Goal: Task Accomplishment & Management: Manage account settings

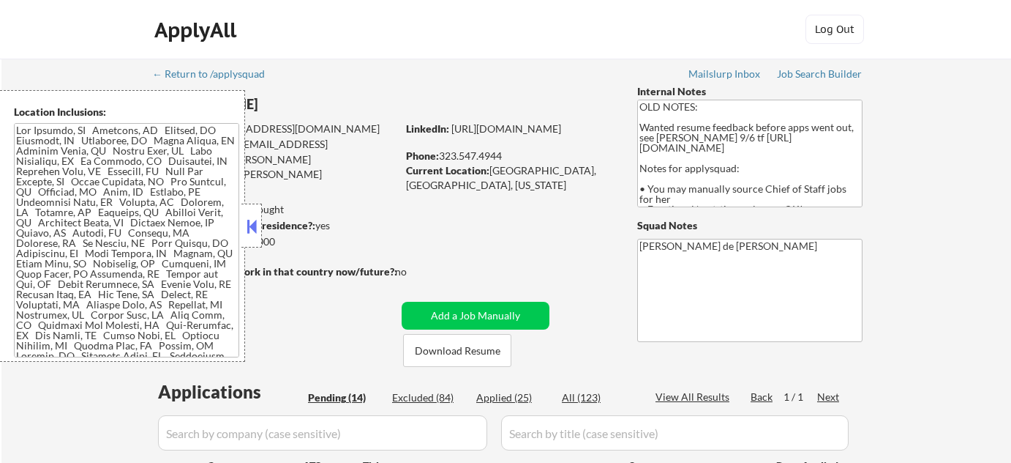
select select ""pending""
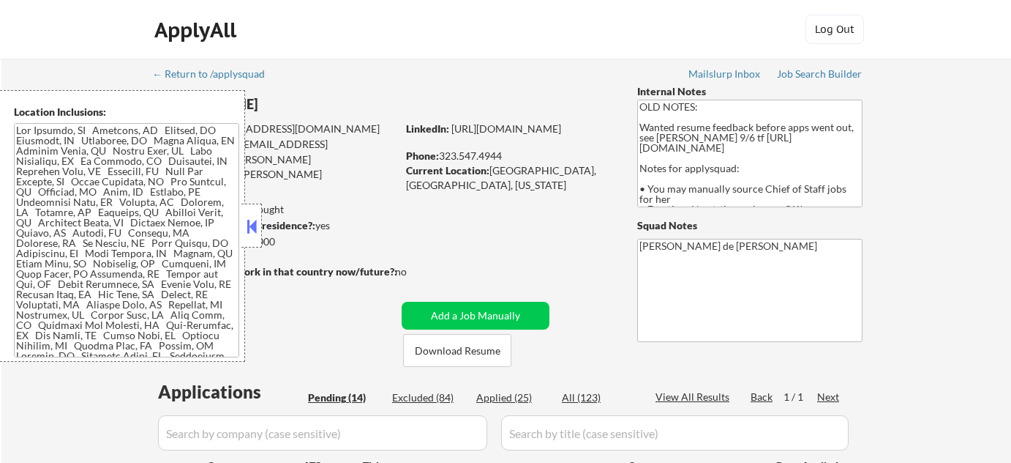
select select ""pending""
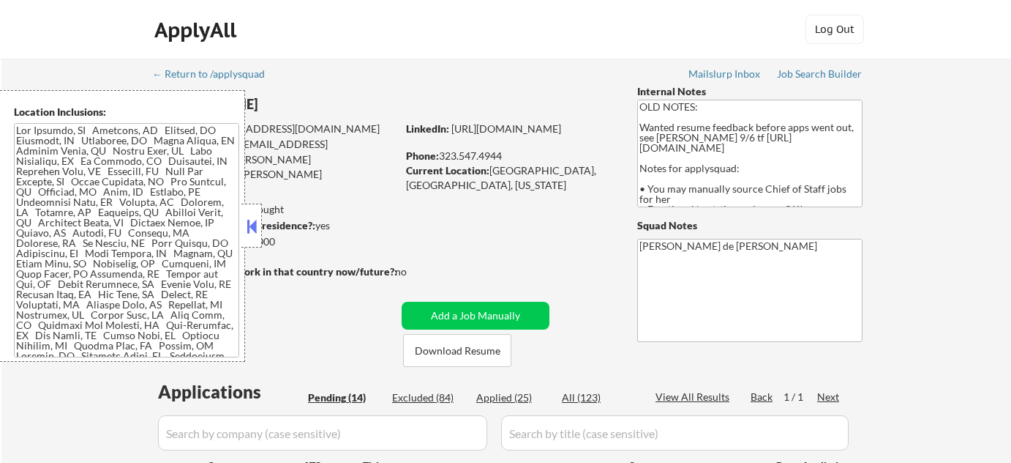
select select ""pending""
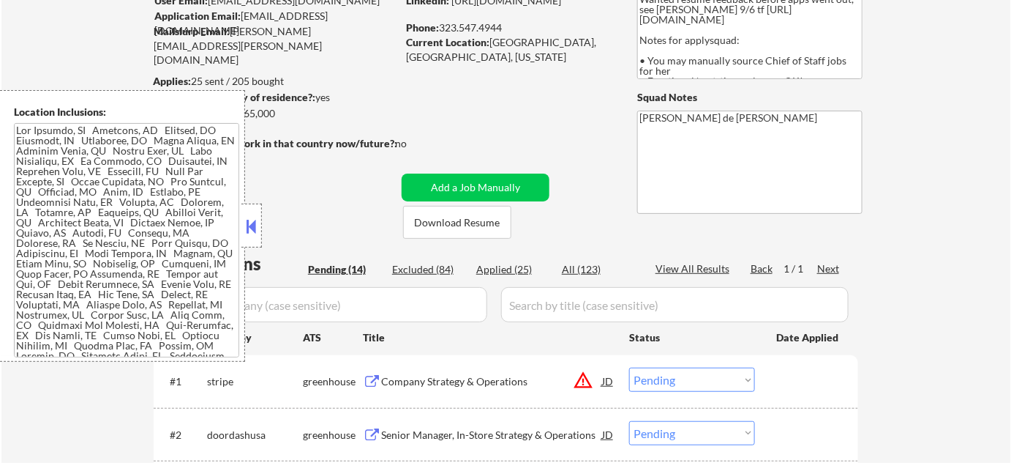
scroll to position [399, 0]
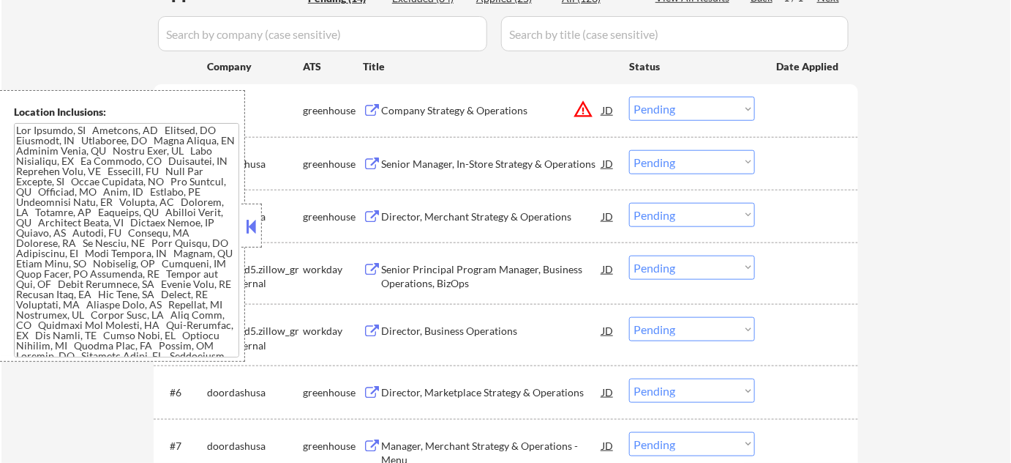
click at [250, 218] on button at bounding box center [252, 226] width 16 height 22
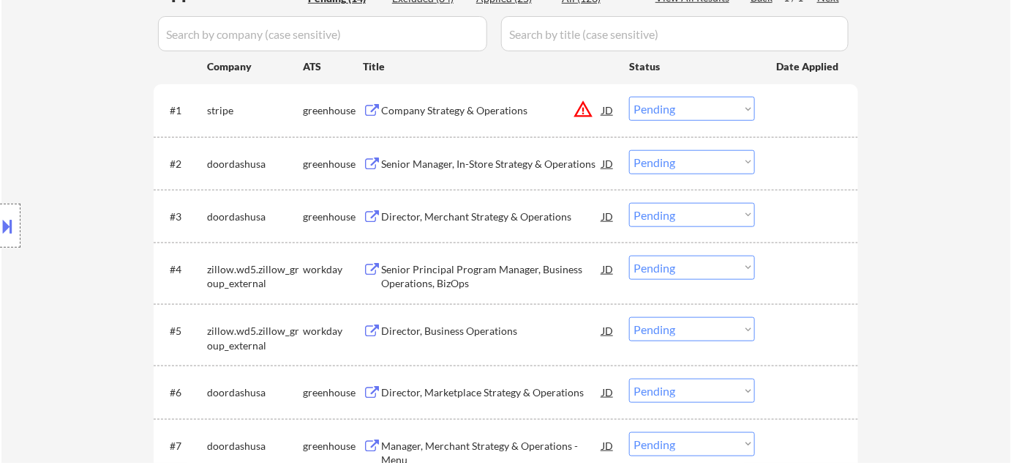
scroll to position [132, 0]
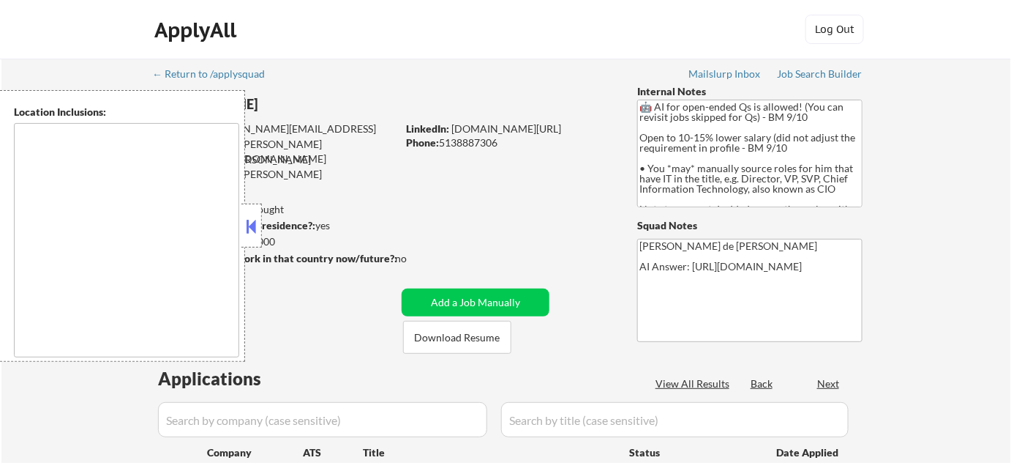
select select ""pending""
type textarea "Fort Myers, FL Cape Coral, FL North Fort Myers, FL McGregor, FL Cypress Lake, F…"
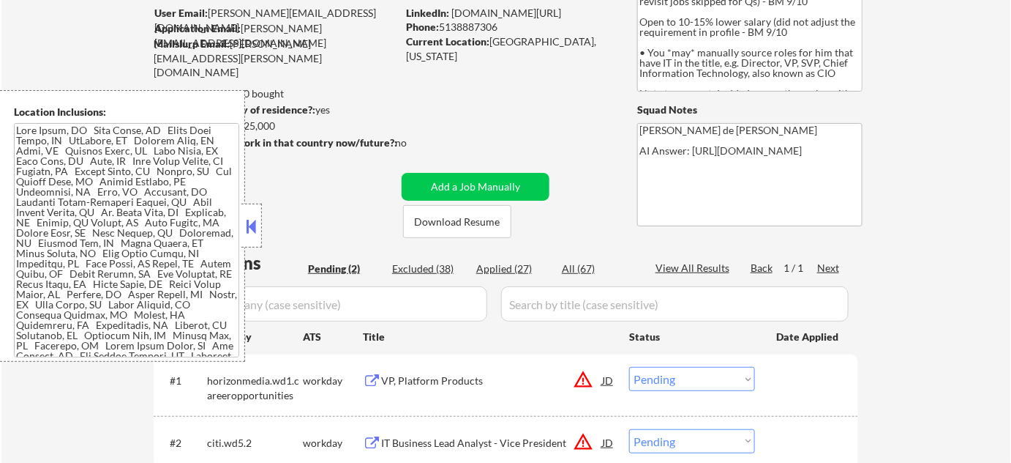
scroll to position [266, 0]
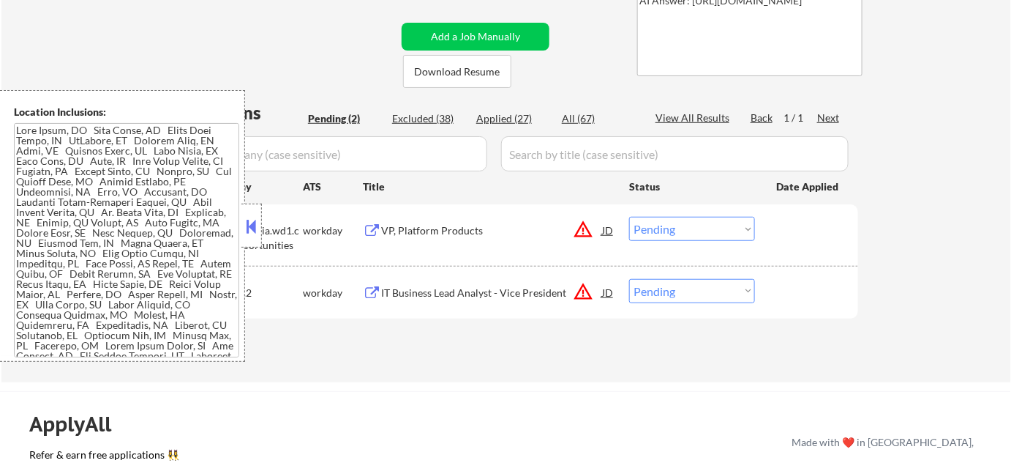
click at [250, 231] on button at bounding box center [252, 226] width 16 height 22
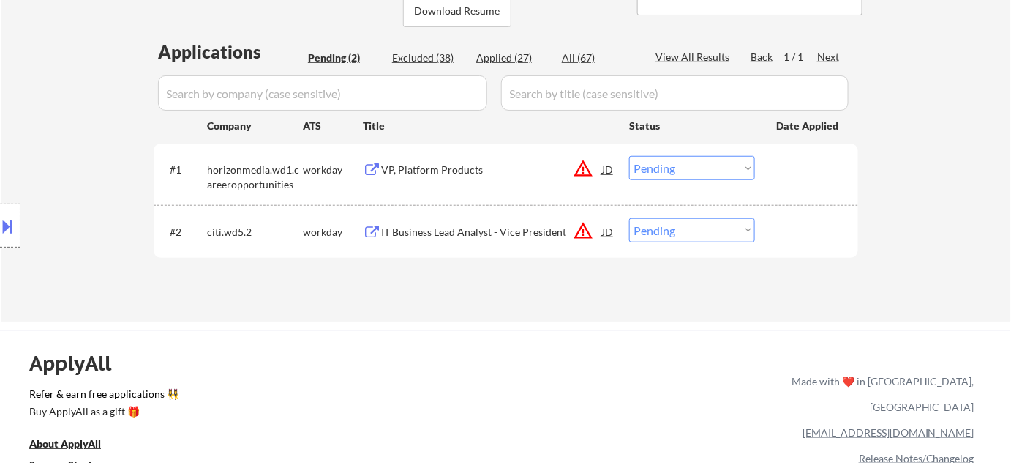
scroll to position [332, 0]
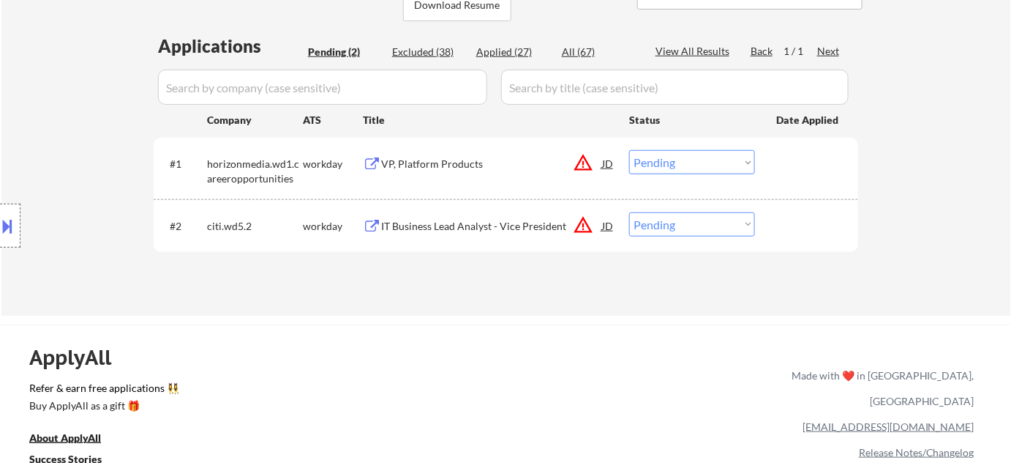
click at [583, 160] on button "warning_amber" at bounding box center [583, 162] width 20 height 20
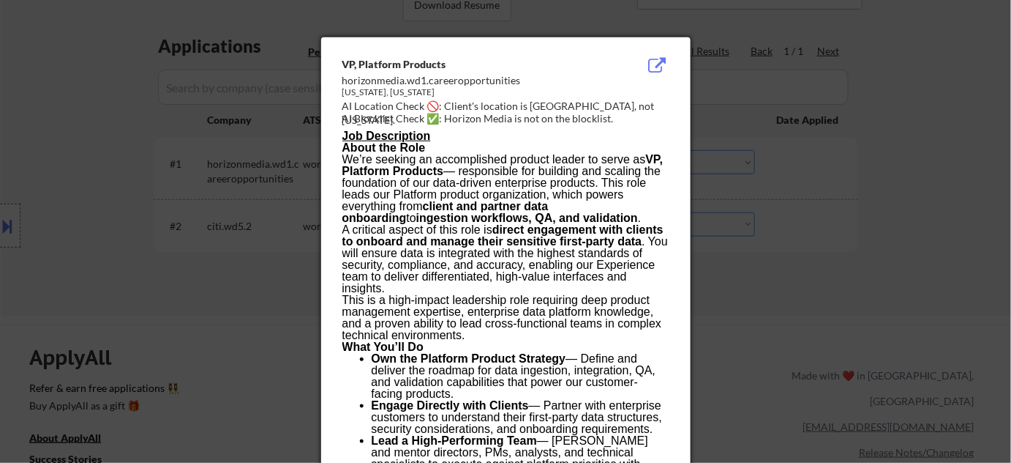
click at [777, 171] on div at bounding box center [505, 231] width 1011 height 463
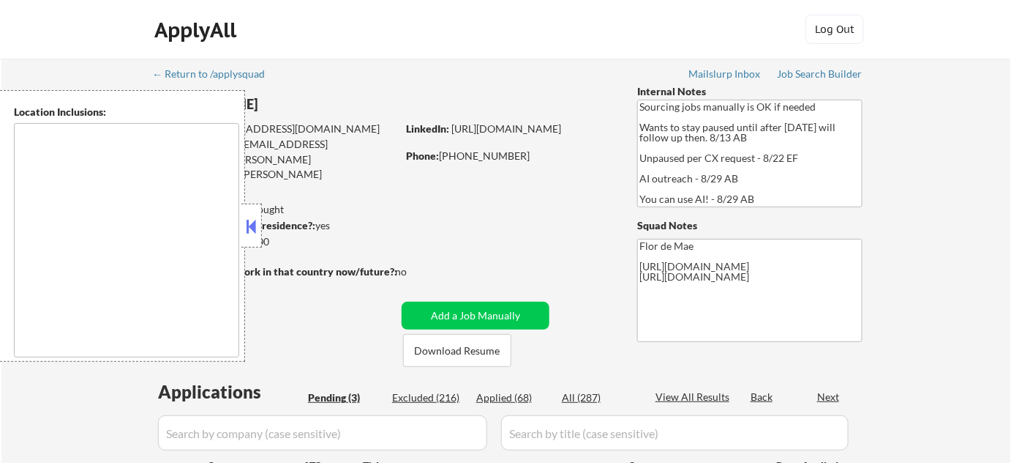
select select ""pending""
type textarea "[GEOGRAPHIC_DATA], [GEOGRAPHIC_DATA] [GEOGRAPHIC_DATA], [GEOGRAPHIC_DATA] [GEOG…"
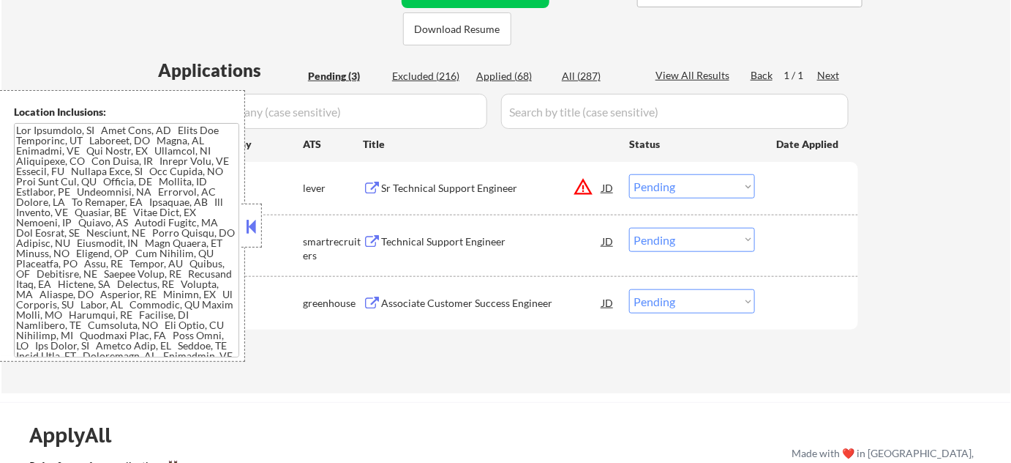
scroll to position [332, 0]
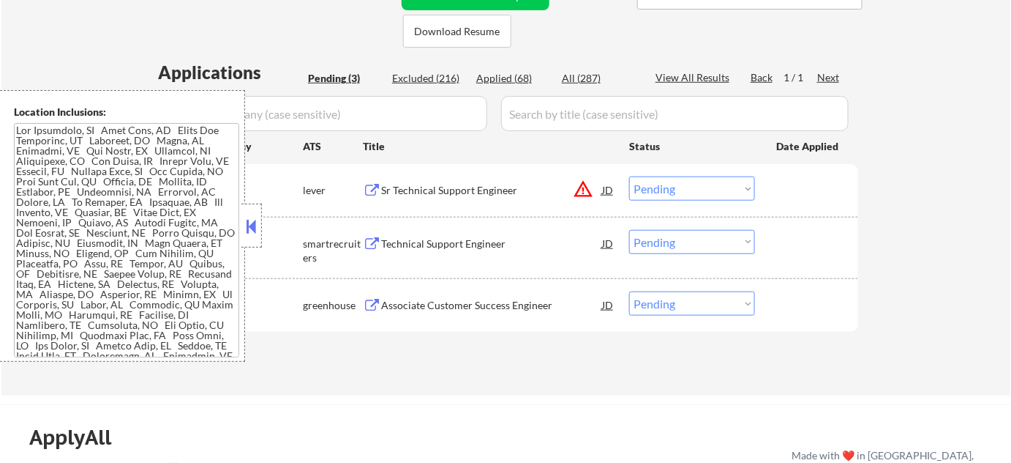
click at [258, 227] on button at bounding box center [252, 226] width 16 height 22
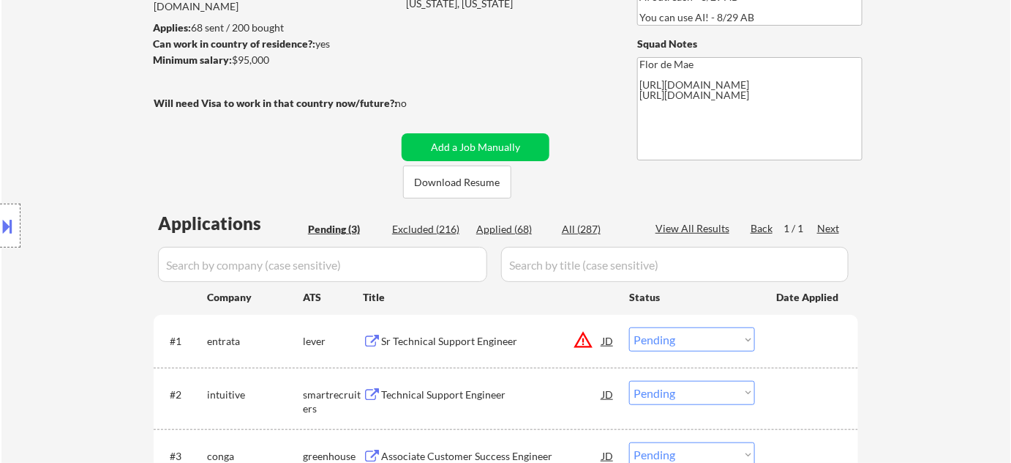
scroll to position [266, 0]
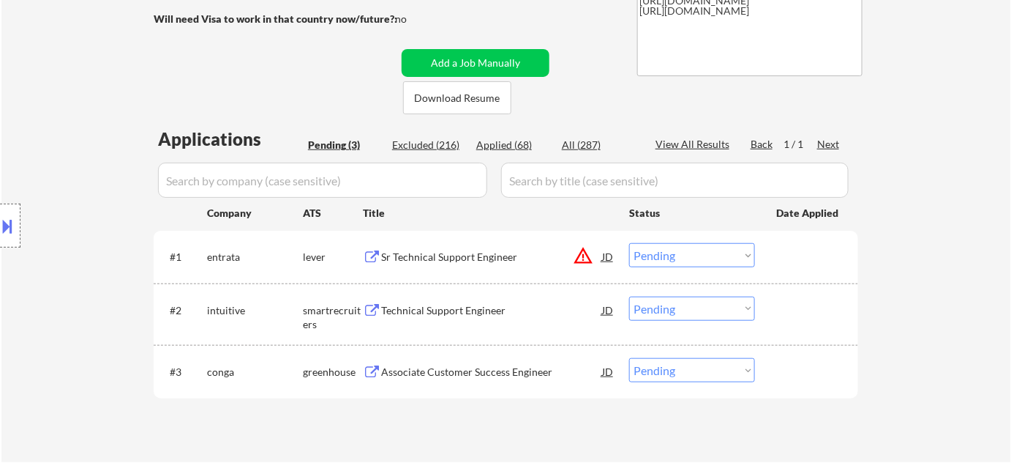
click at [480, 256] on div "Sr Technical Support Engineer" at bounding box center [491, 257] width 221 height 15
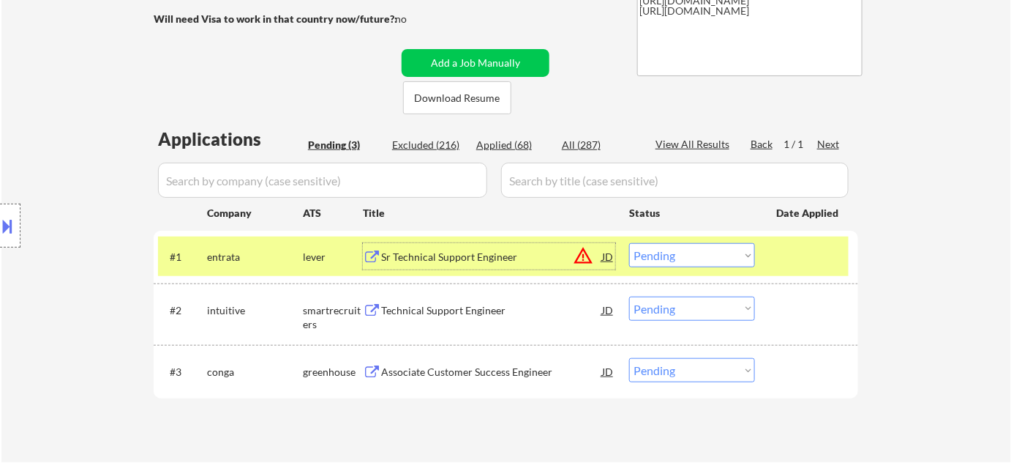
click at [681, 252] on select "Choose an option... Pending Applied Excluded (Questions) Excluded (Expired) Exc…" at bounding box center [692, 255] width 126 height 24
click at [629, 243] on select "Choose an option... Pending Applied Excluded (Questions) Excluded (Expired) Exc…" at bounding box center [692, 255] width 126 height 24
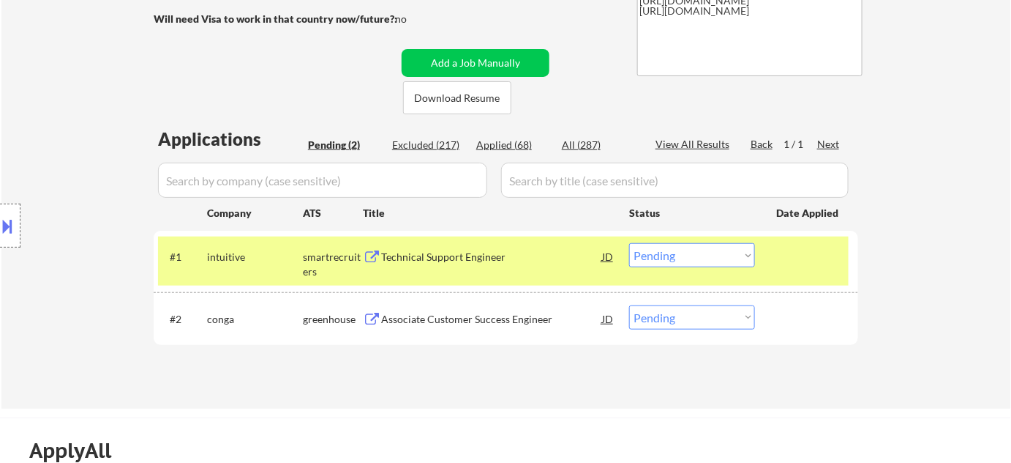
click at [471, 258] on div "Technical Support Engineer" at bounding box center [491, 257] width 221 height 15
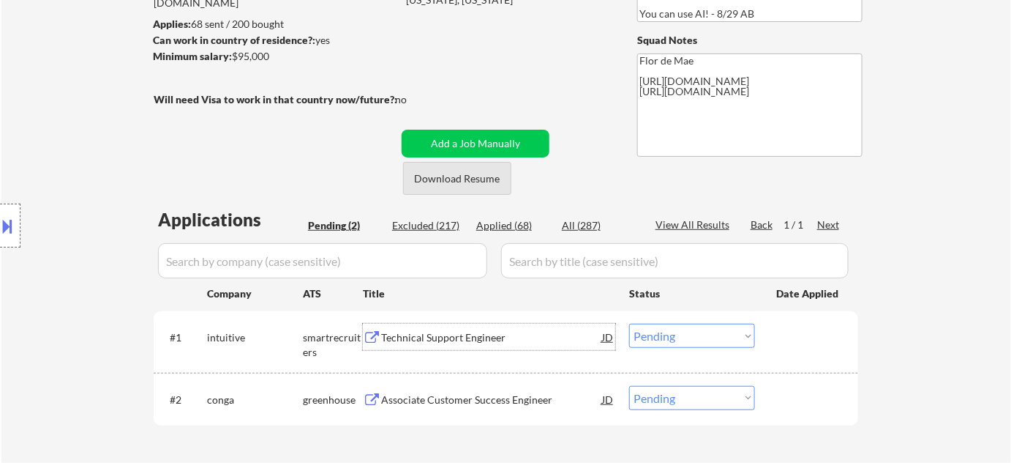
scroll to position [199, 0]
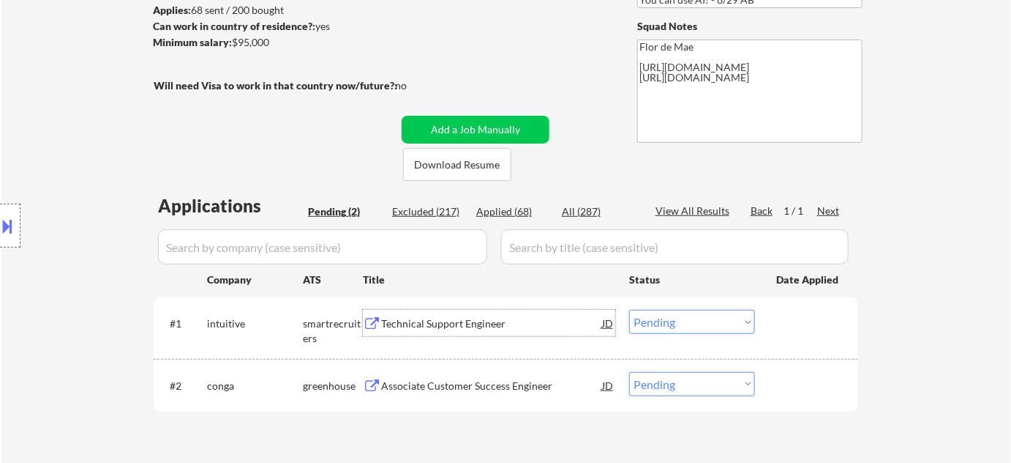
click at [656, 321] on select "Choose an option... Pending Applied Excluded (Questions) Excluded (Expired) Exc…" at bounding box center [692, 322] width 126 height 24
click at [629, 310] on select "Choose an option... Pending Applied Excluded (Questions) Excluded (Expired) Exc…" at bounding box center [692, 322] width 126 height 24
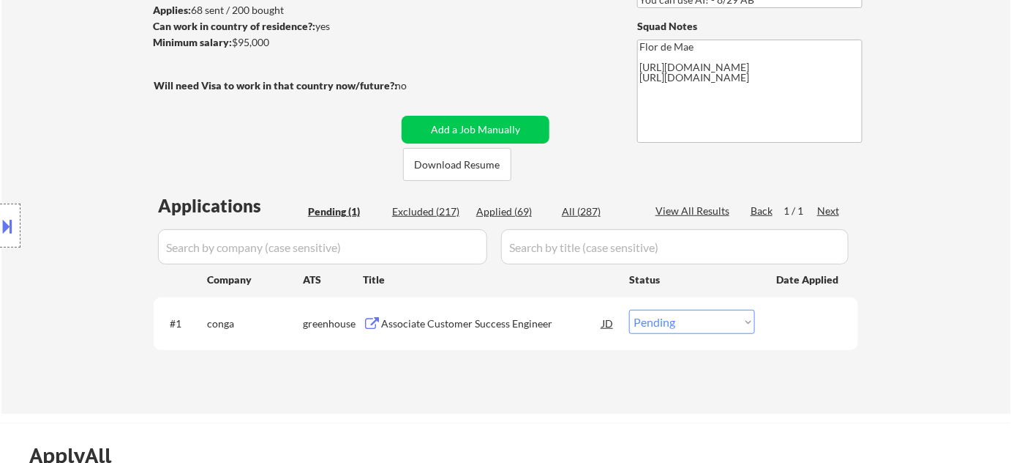
click at [485, 317] on div "Associate Customer Success Engineer" at bounding box center [491, 323] width 221 height 15
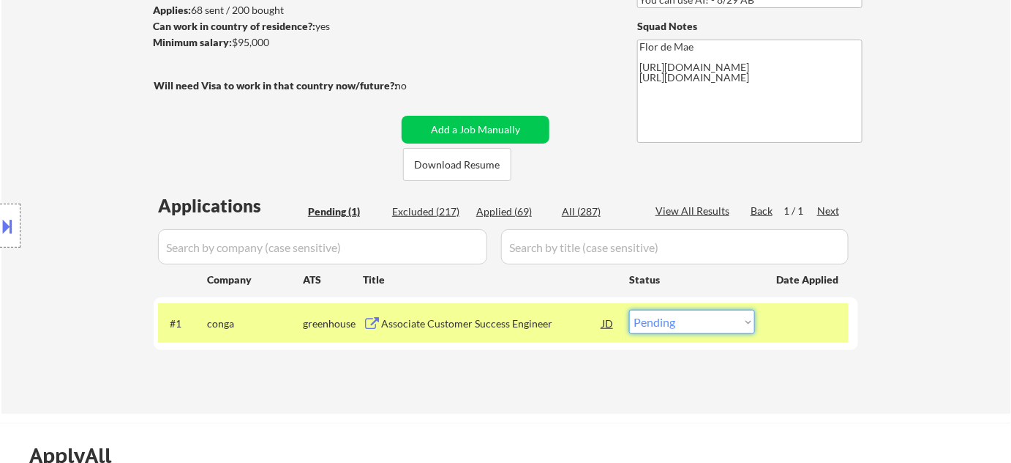
drag, startPoint x: 675, startPoint y: 325, endPoint x: 677, endPoint y: 310, distance: 14.8
click at [675, 325] on select "Choose an option... Pending Applied Excluded (Questions) Excluded (Expired) Exc…" at bounding box center [692, 322] width 126 height 24
select select ""excluded__salary_""
click at [629, 310] on select "Choose an option... Pending Applied Excluded (Questions) Excluded (Expired) Exc…" at bounding box center [692, 322] width 126 height 24
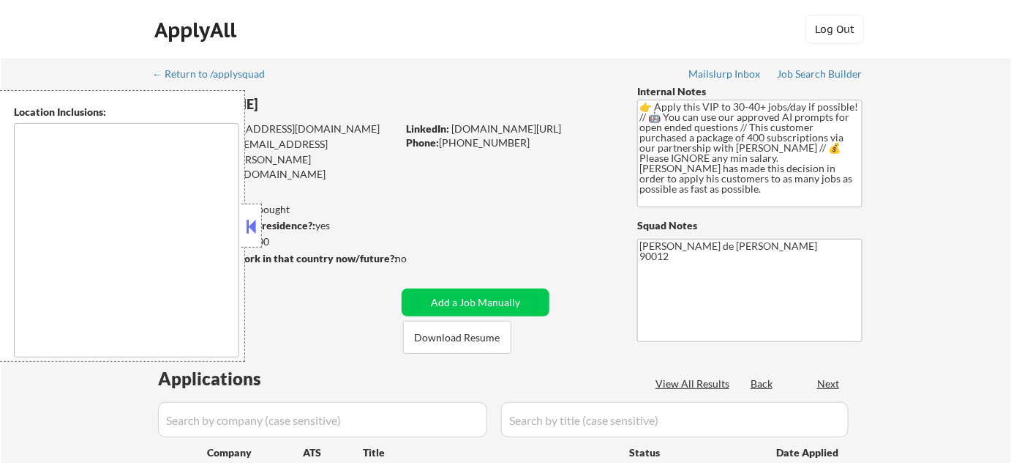
select select ""pending""
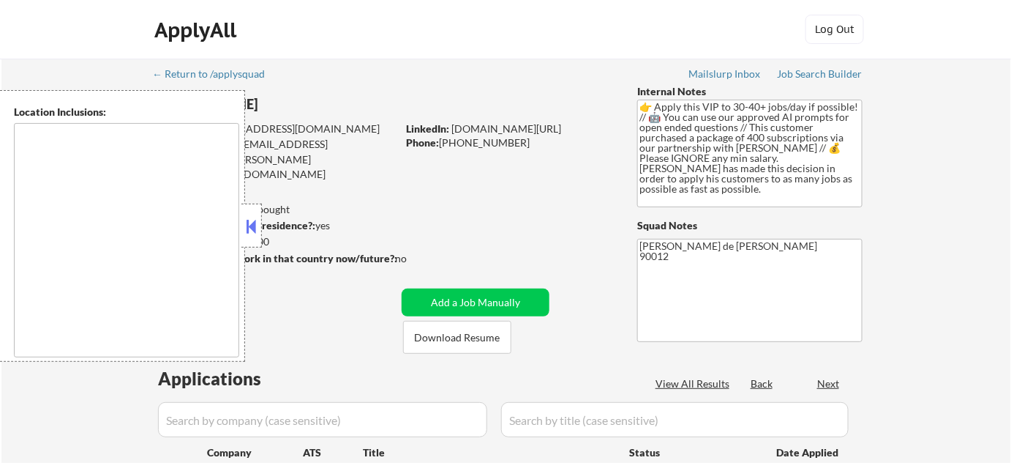
select select ""pending""
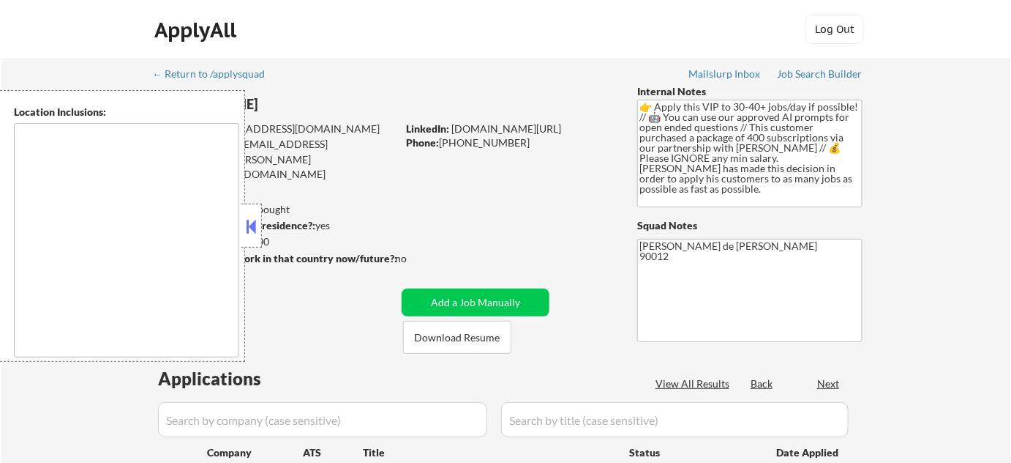
select select ""pending""
type textarea "remote"
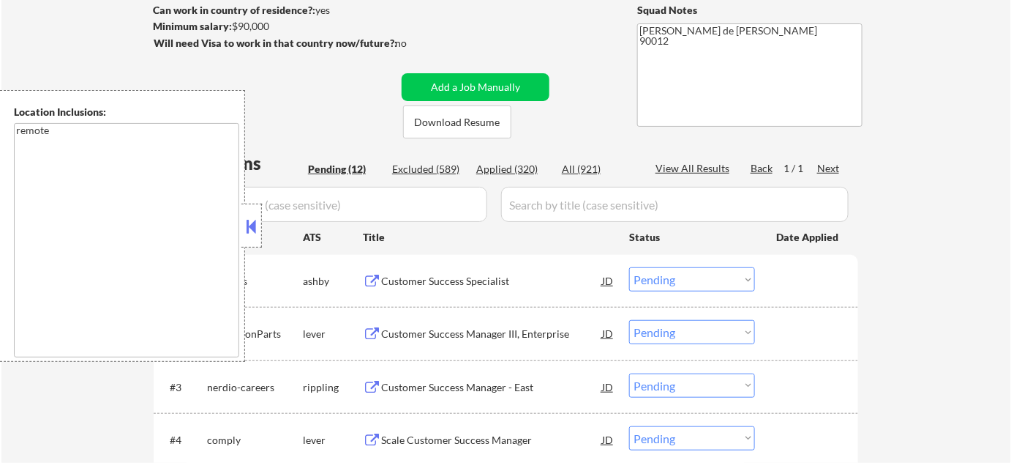
scroll to position [332, 0]
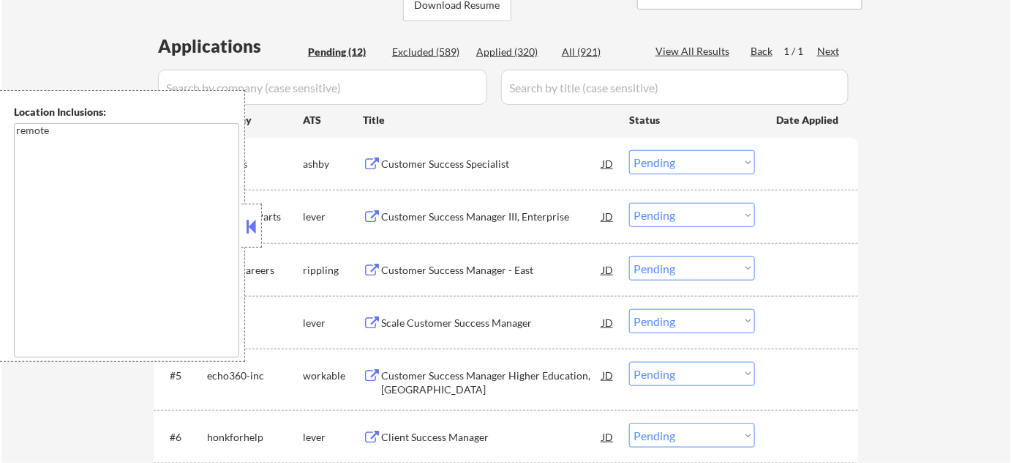
click at [259, 219] on button at bounding box center [252, 226] width 16 height 22
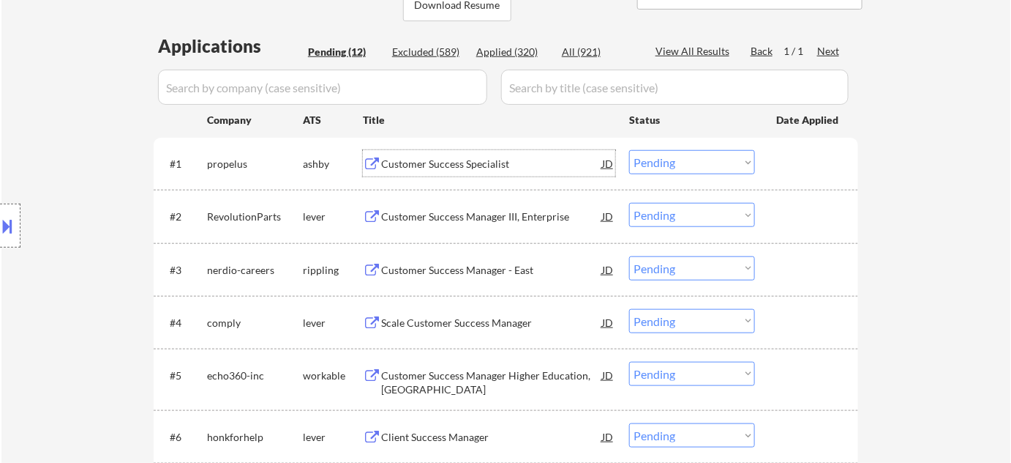
click at [457, 165] on div "Customer Success Specialist" at bounding box center [491, 164] width 221 height 15
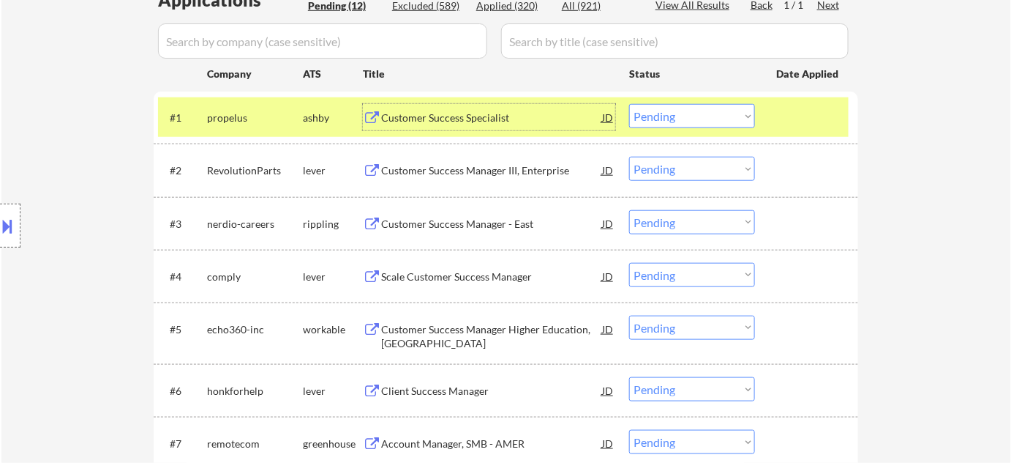
scroll to position [399, 0]
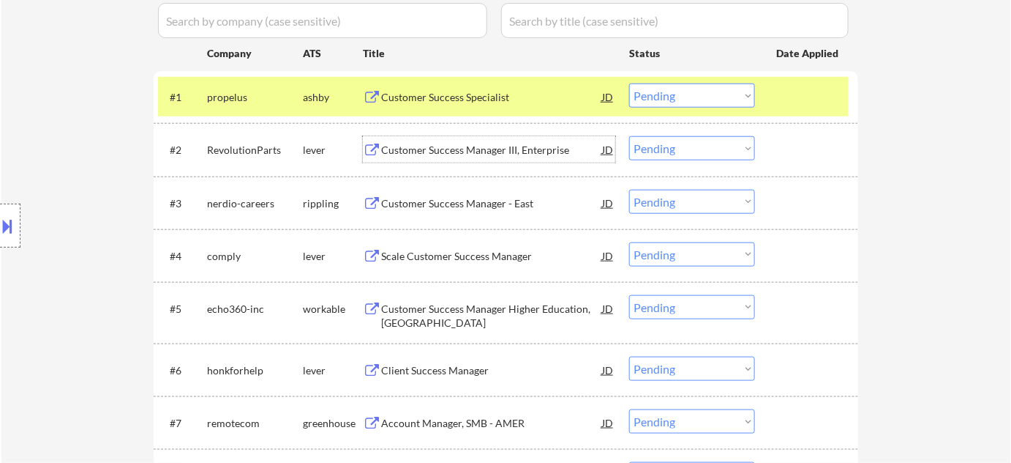
click at [463, 154] on div "Customer Success Manager III, Enterprise" at bounding box center [491, 150] width 221 height 15
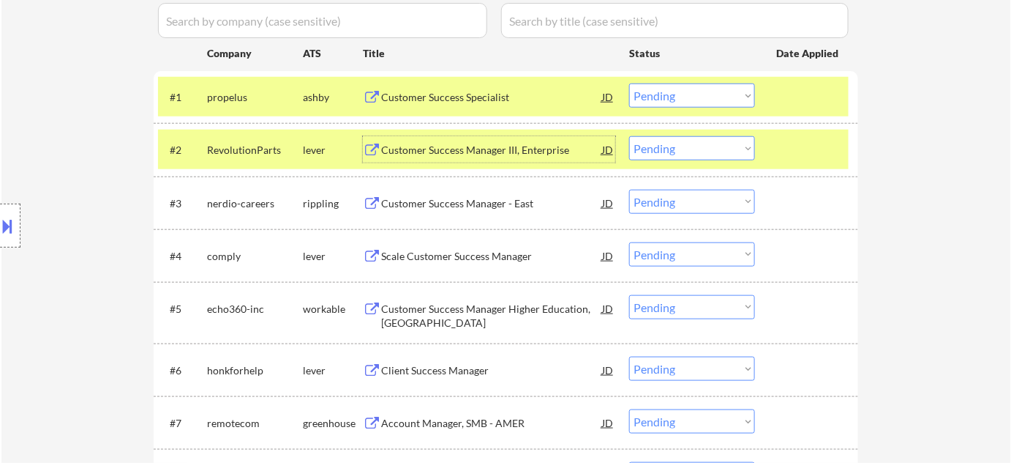
click at [685, 149] on select "Choose an option... Pending Applied Excluded (Questions) Excluded (Expired) Exc…" at bounding box center [692, 148] width 126 height 24
click at [629, 136] on select "Choose an option... Pending Applied Excluded (Questions) Excluded (Expired) Exc…" at bounding box center [692, 148] width 126 height 24
select select ""pending""
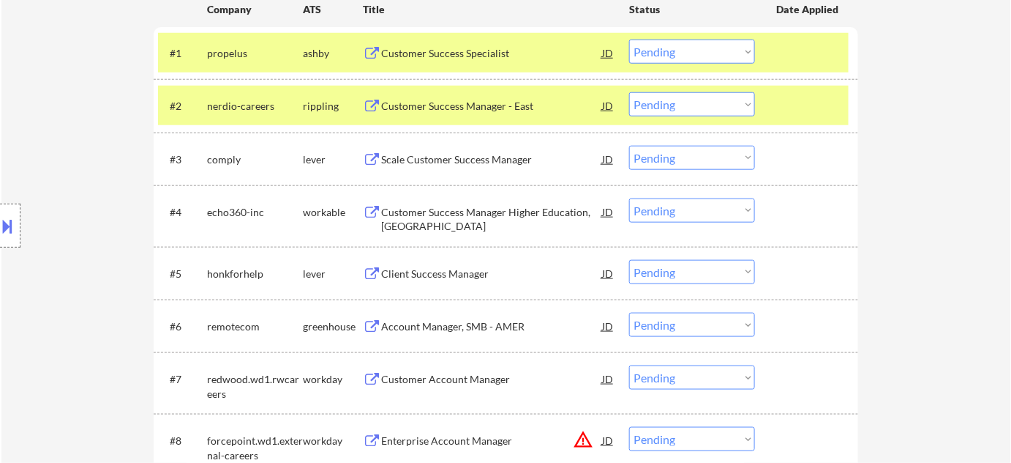
scroll to position [465, 0]
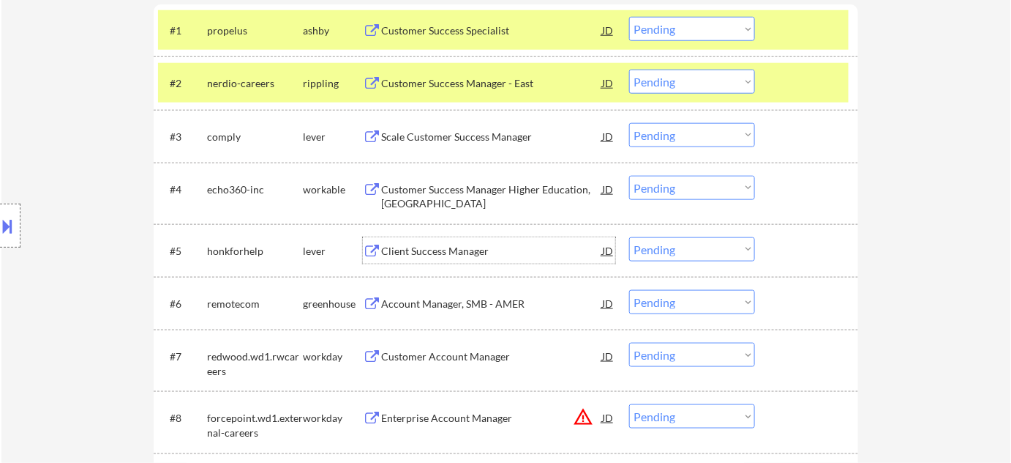
click at [441, 251] on div "Client Success Manager" at bounding box center [491, 251] width 221 height 15
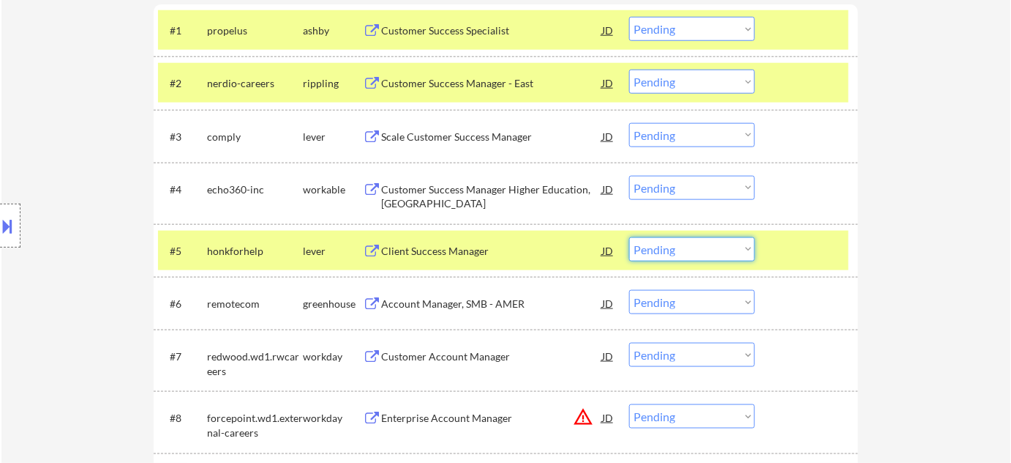
click at [667, 259] on select "Choose an option... Pending Applied Excluded (Questions) Excluded (Expired) Exc…" at bounding box center [692, 249] width 126 height 24
click at [629, 237] on select "Choose an option... Pending Applied Excluded (Questions) Excluded (Expired) Exc…" at bounding box center [692, 249] width 126 height 24
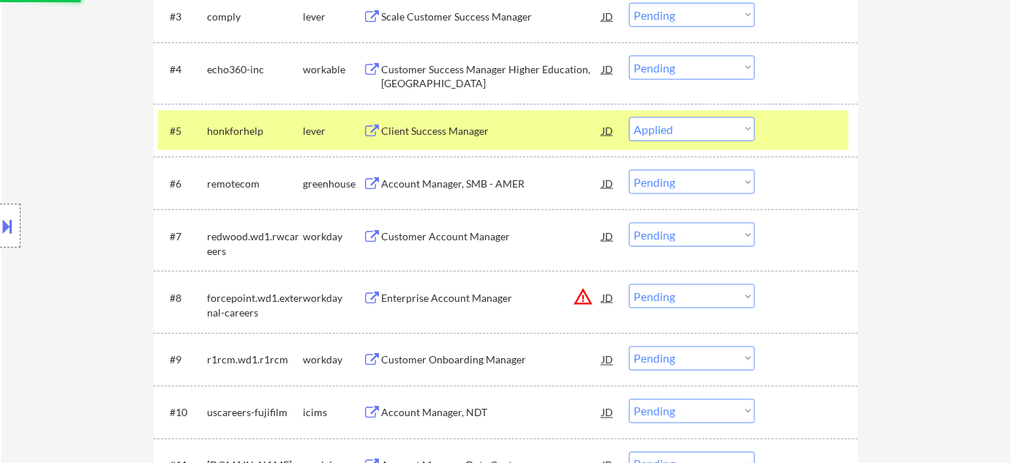
scroll to position [599, 0]
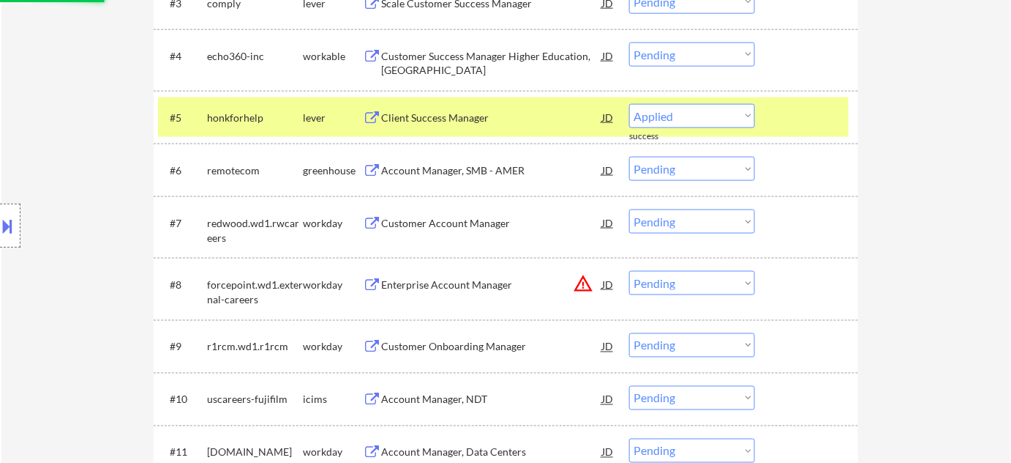
select select ""pending""
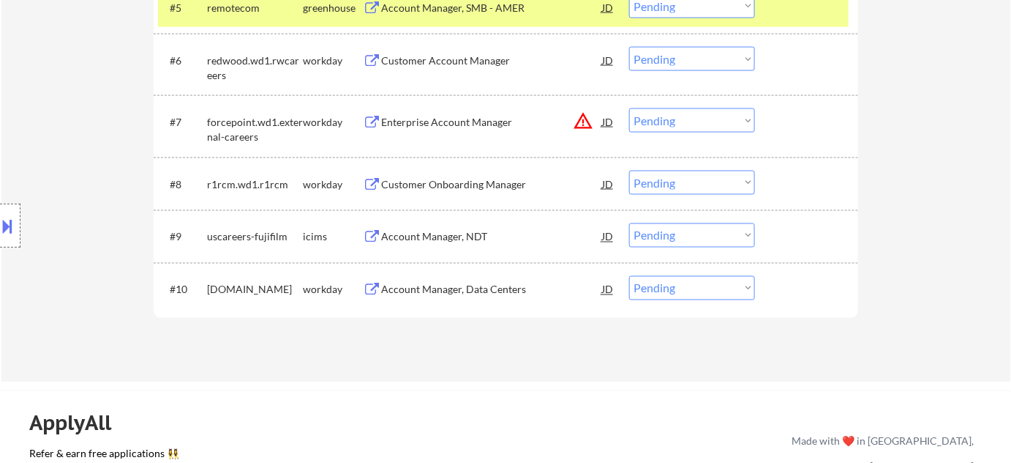
scroll to position [732, 0]
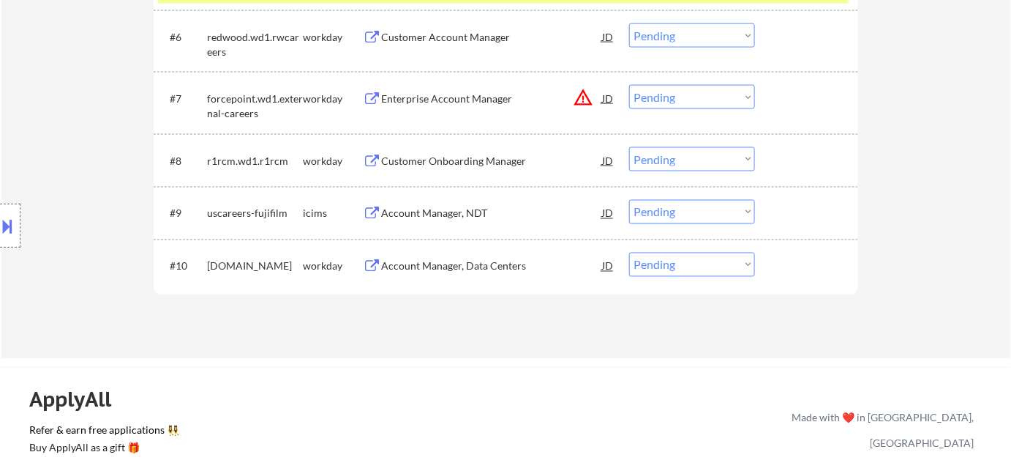
click at [474, 218] on div "Account Manager, NDT" at bounding box center [491, 213] width 221 height 15
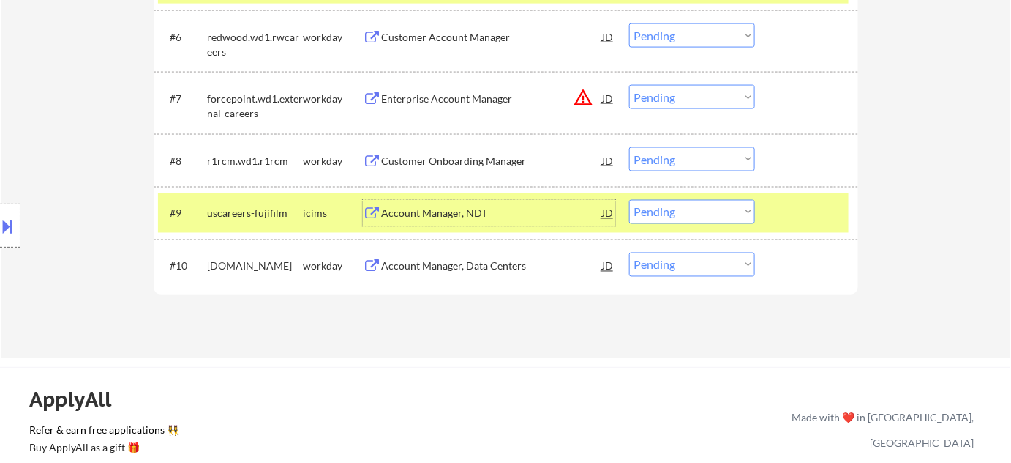
click at [693, 212] on select "Choose an option... Pending Applied Excluded (Questions) Excluded (Expired) Exc…" at bounding box center [692, 212] width 126 height 24
click at [629, 200] on select "Choose an option... Pending Applied Excluded (Questions) Excluded (Expired) Exc…" at bounding box center [692, 212] width 126 height 24
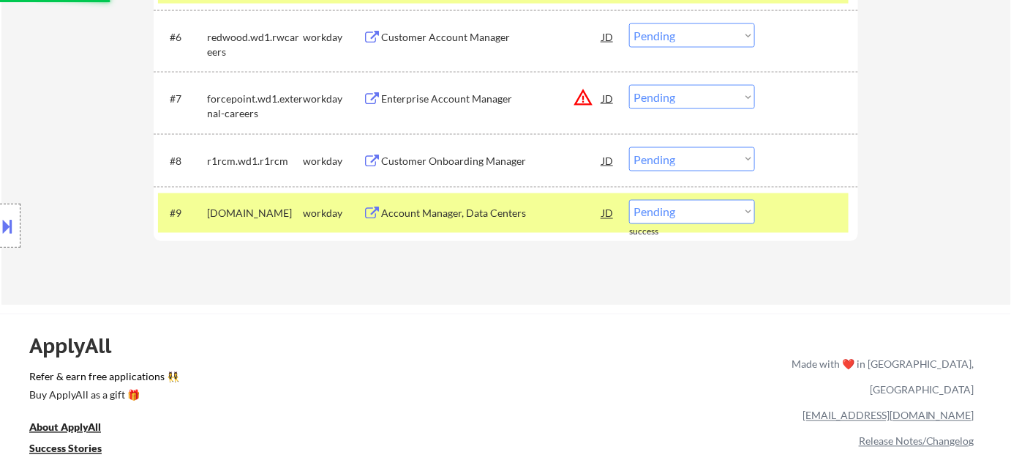
click at [452, 204] on div "Account Manager, Data Centers" at bounding box center [491, 213] width 221 height 26
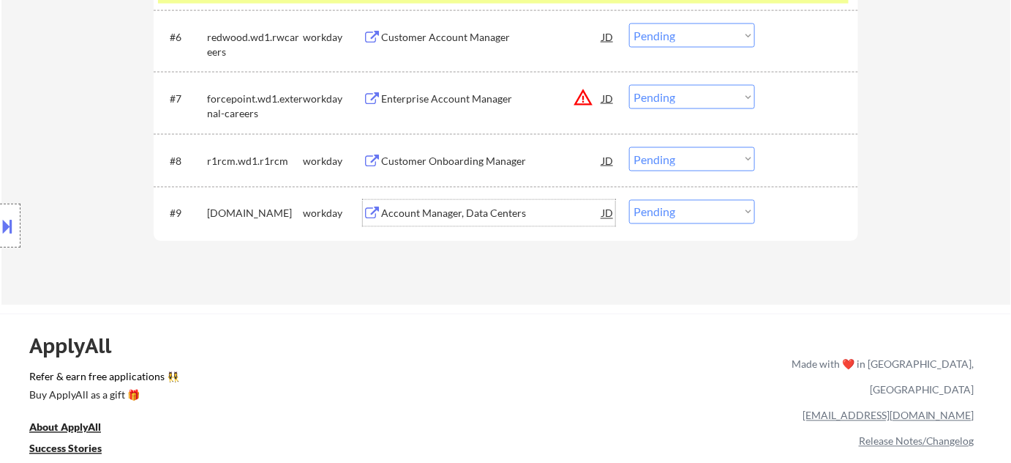
click at [665, 222] on select "Choose an option... Pending Applied Excluded (Questions) Excluded (Expired) Exc…" at bounding box center [692, 212] width 126 height 24
select select ""excluded__bad_match_""
click at [629, 200] on select "Choose an option... Pending Applied Excluded (Questions) Excluded (Expired) Exc…" at bounding box center [692, 212] width 126 height 24
click at [482, 170] on div "Customer Onboarding Manager" at bounding box center [491, 160] width 221 height 26
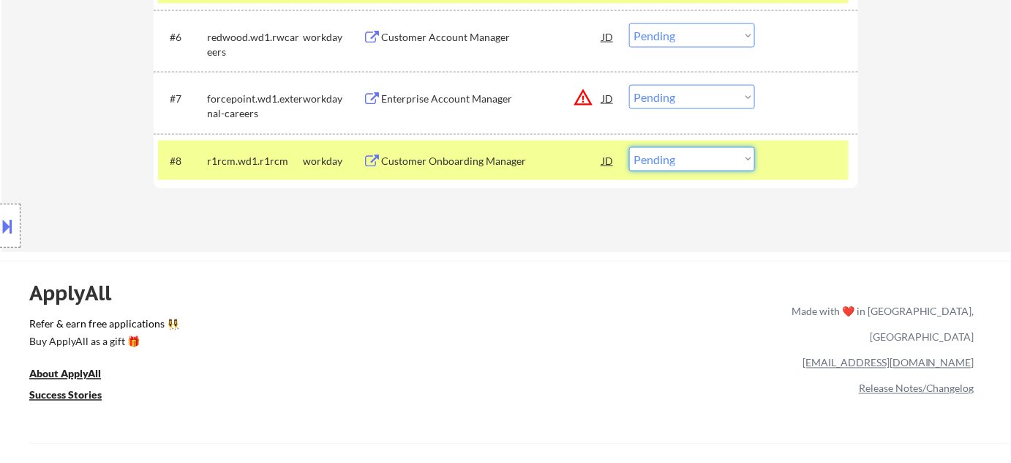
click at [664, 160] on select "Choose an option... Pending Applied Excluded (Questions) Excluded (Expired) Exc…" at bounding box center [692, 159] width 126 height 24
select select ""excluded__expired_""
click at [629, 147] on select "Choose an option... Pending Applied Excluded (Questions) Excluded (Expired) Exc…" at bounding box center [692, 159] width 126 height 24
click at [580, 91] on button "warning_amber" at bounding box center [583, 97] width 20 height 20
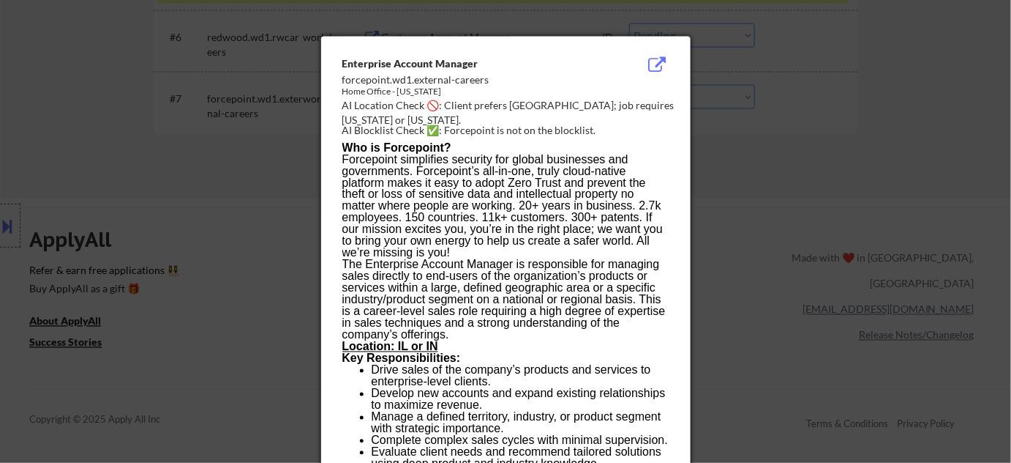
click at [116, 187] on div at bounding box center [505, 231] width 1011 height 463
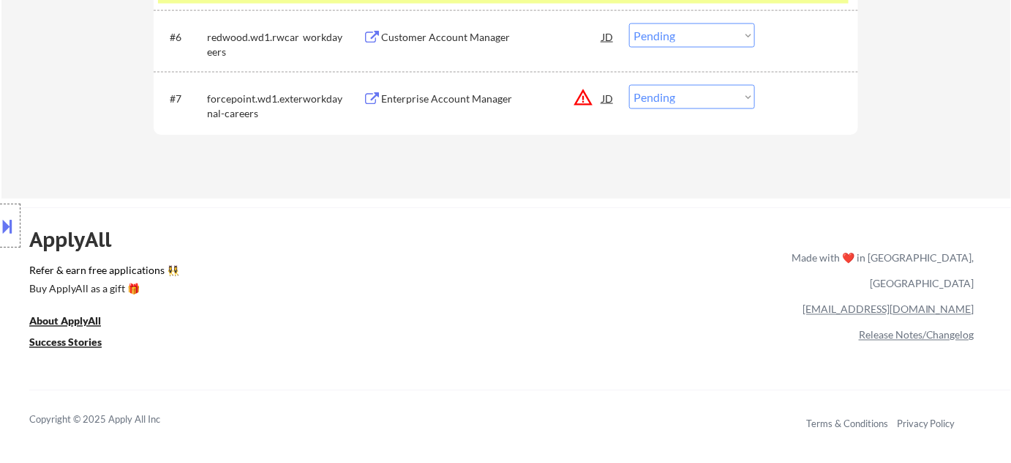
click at [432, 102] on div "Enterprise Account Manager" at bounding box center [491, 98] width 221 height 15
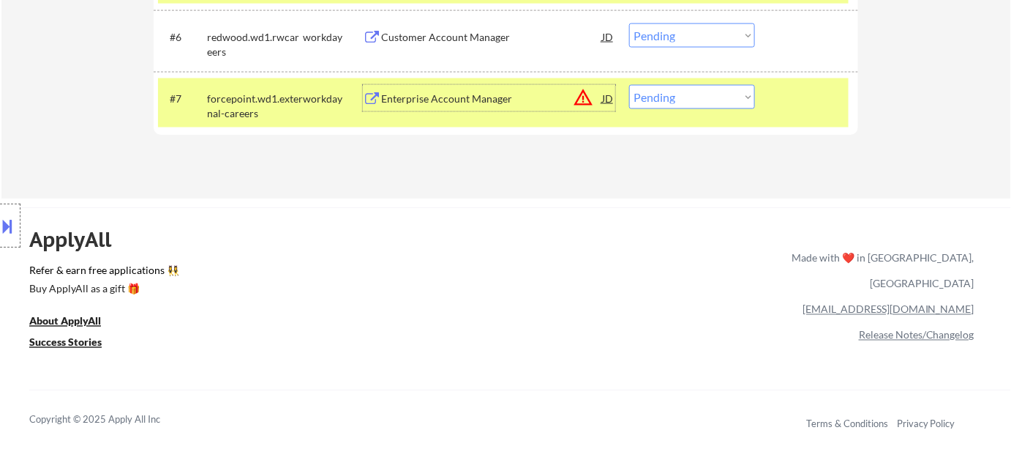
click at [679, 93] on select "Choose an option... Pending Applied Excluded (Questions) Excluded (Expired) Exc…" at bounding box center [692, 97] width 126 height 24
select select ""excluded__location_""
click at [629, 85] on select "Choose an option... Pending Applied Excluded (Questions) Excluded (Expired) Exc…" at bounding box center [692, 97] width 126 height 24
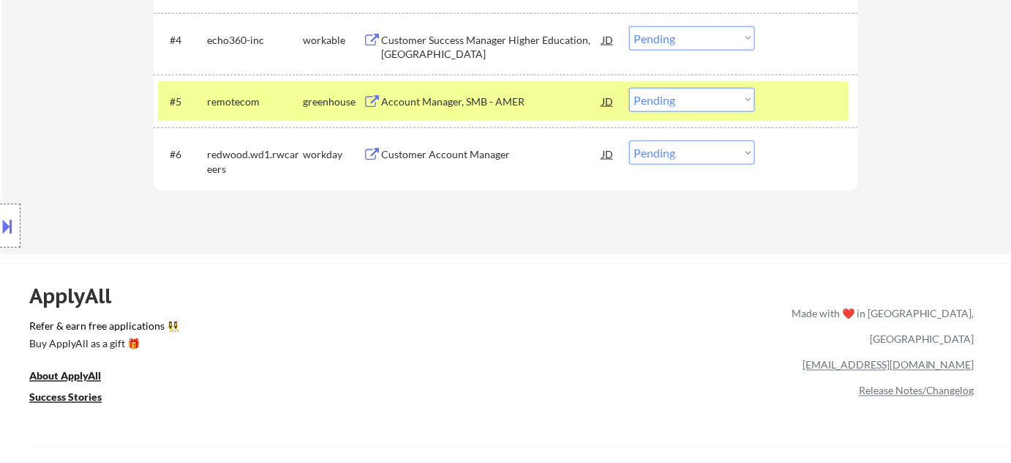
scroll to position [599, 0]
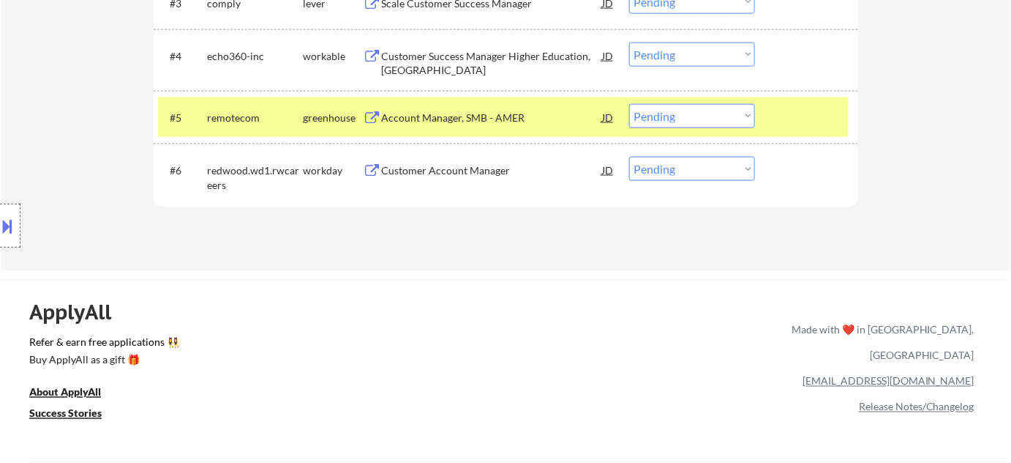
click at [456, 168] on div "Customer Account Manager" at bounding box center [491, 170] width 221 height 15
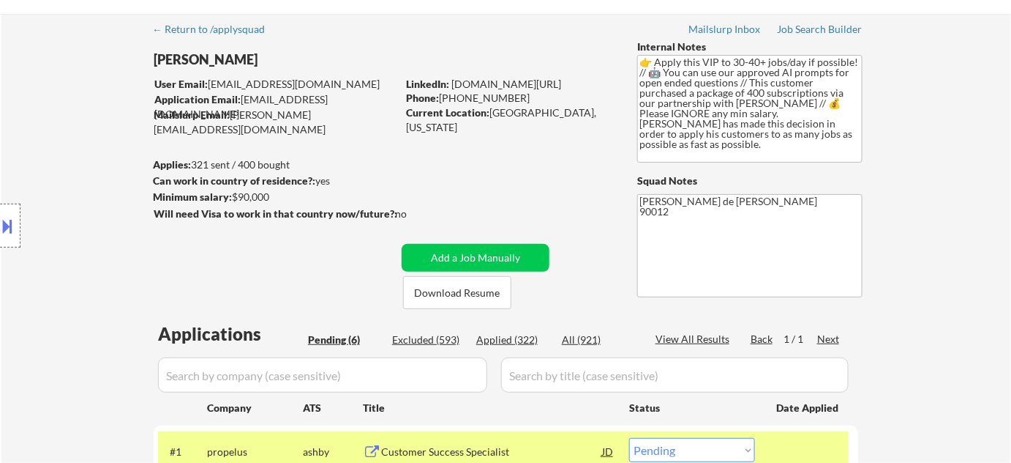
scroll to position [0, 0]
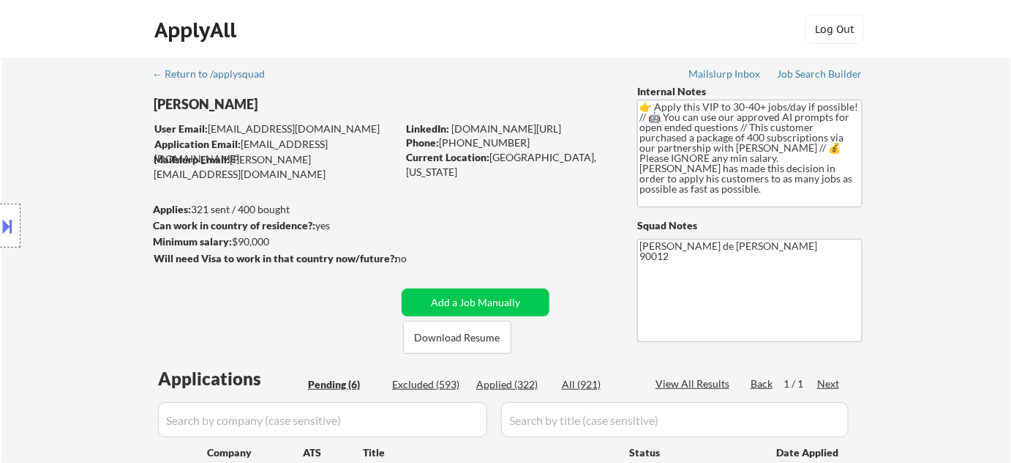
drag, startPoint x: 510, startPoint y: 144, endPoint x: 443, endPoint y: 143, distance: 67.3
click at [443, 145] on div "Phone: (805) 402-4145" at bounding box center [509, 142] width 207 height 15
copy div "805) 402-4145"
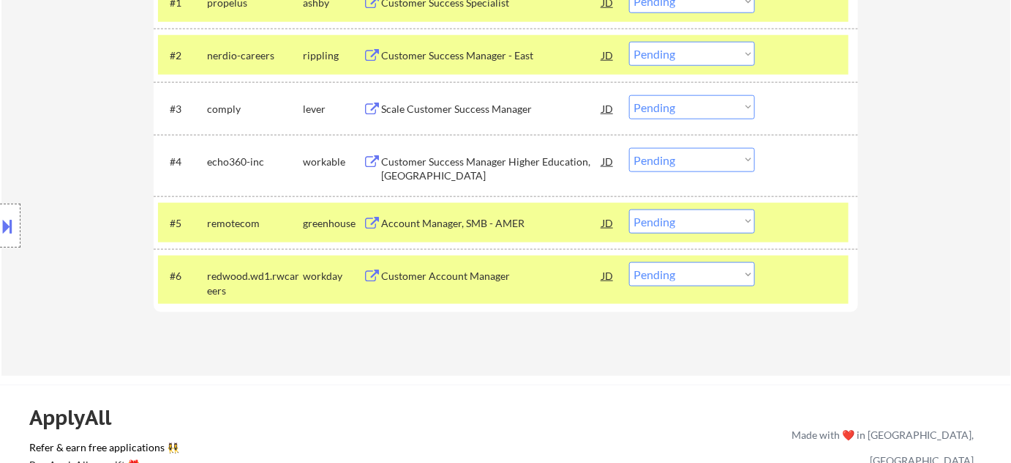
scroll to position [465, 0]
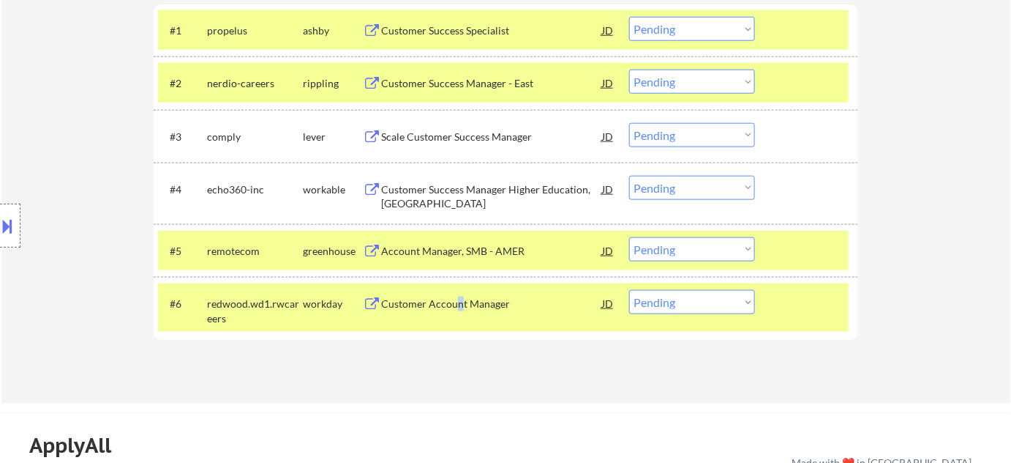
click at [458, 302] on div "Customer Account Manager" at bounding box center [491, 303] width 221 height 15
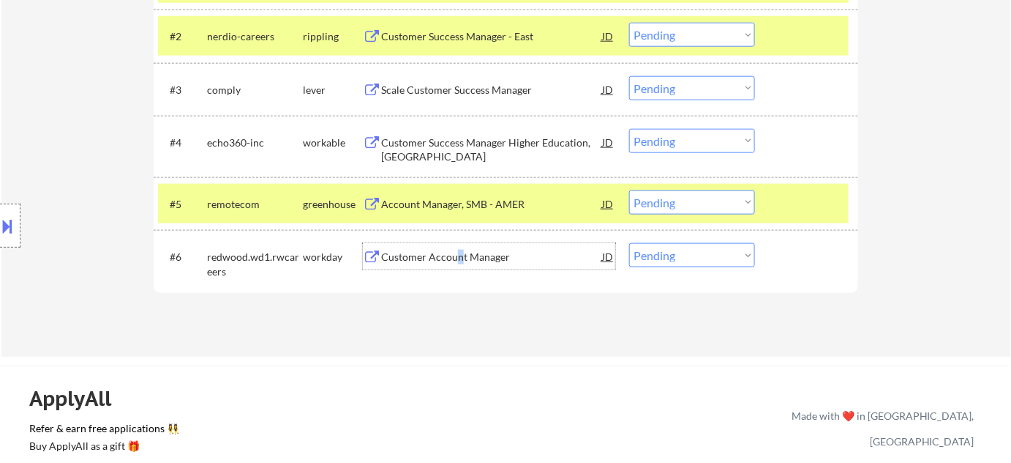
scroll to position [532, 0]
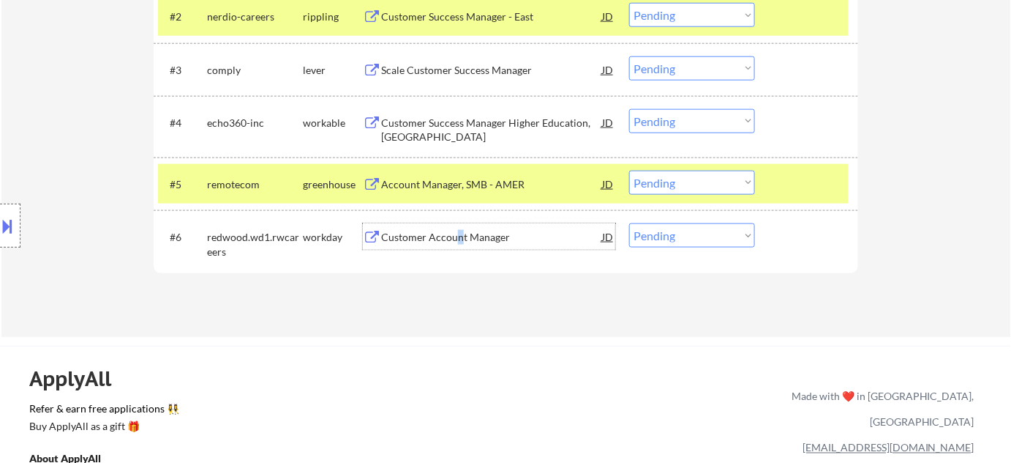
click at [671, 239] on select "Choose an option... Pending Applied Excluded (Questions) Excluded (Expired) Exc…" at bounding box center [692, 235] width 126 height 24
select select ""applied""
click at [629, 223] on select "Choose an option... Pending Applied Excluded (Questions) Excluded (Expired) Exc…" at bounding box center [692, 235] width 126 height 24
